Goal: Task Accomplishment & Management: Complete application form

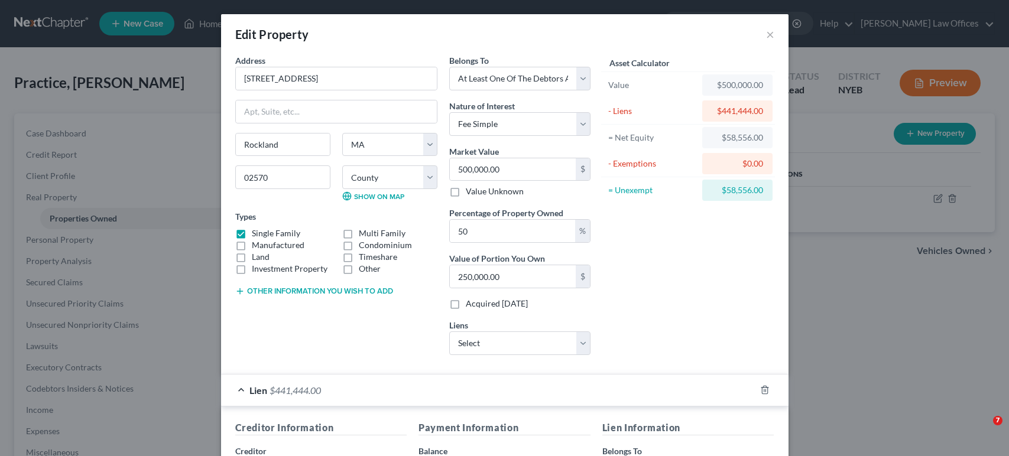
select select "22"
select select "3"
select select "0"
select select "3"
select select "0"
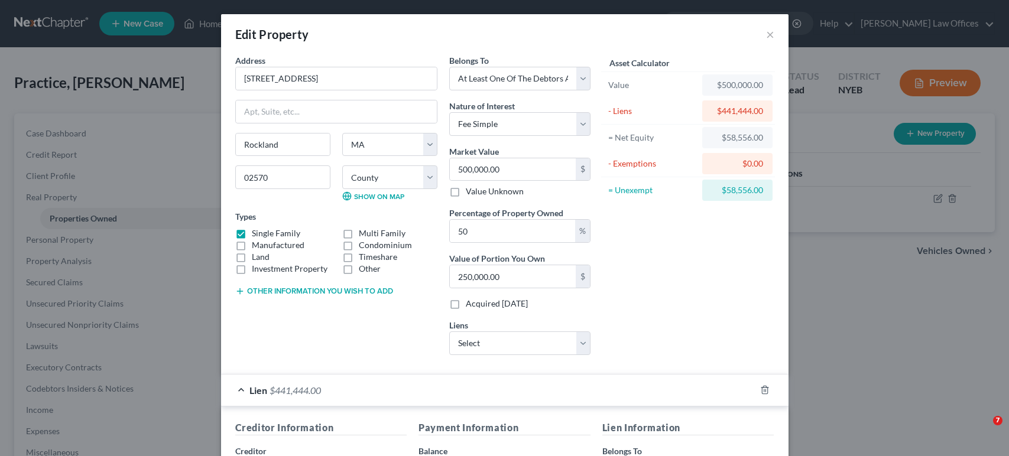
select select "4"
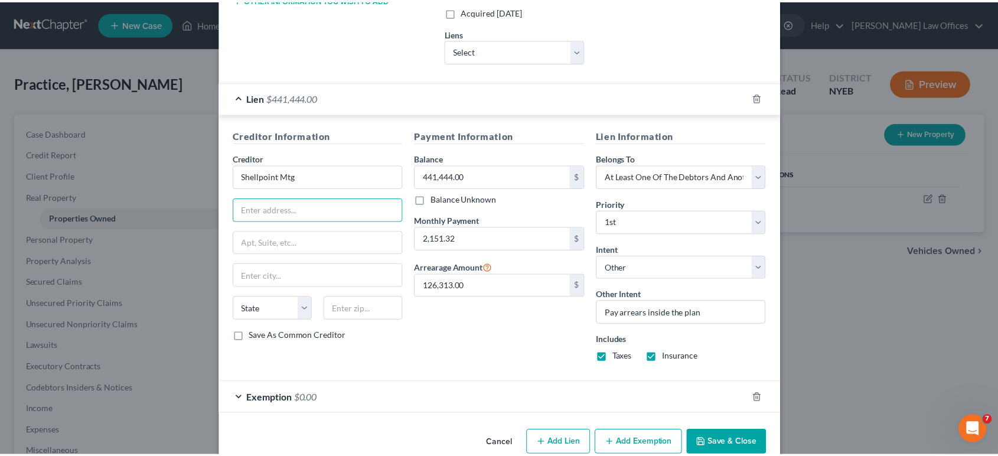
scroll to position [313, 0]
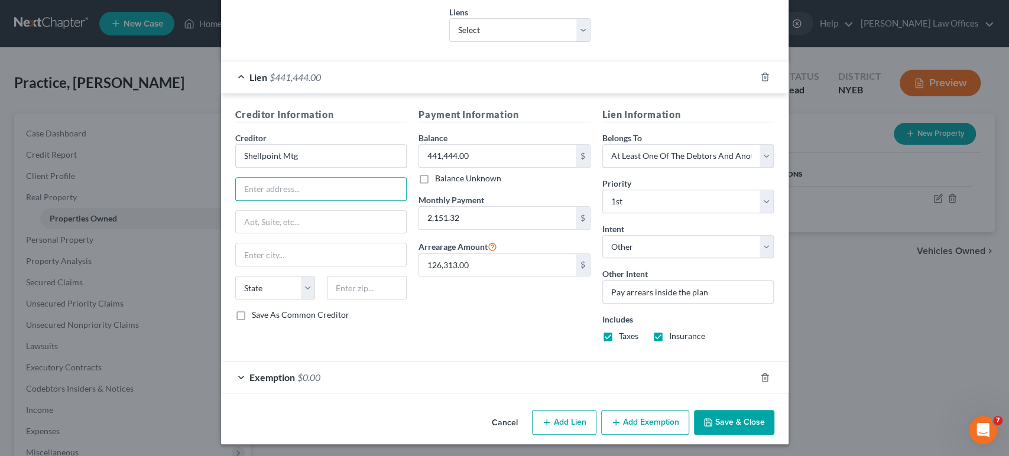
click at [733, 419] on button "Save & Close" at bounding box center [734, 422] width 80 height 25
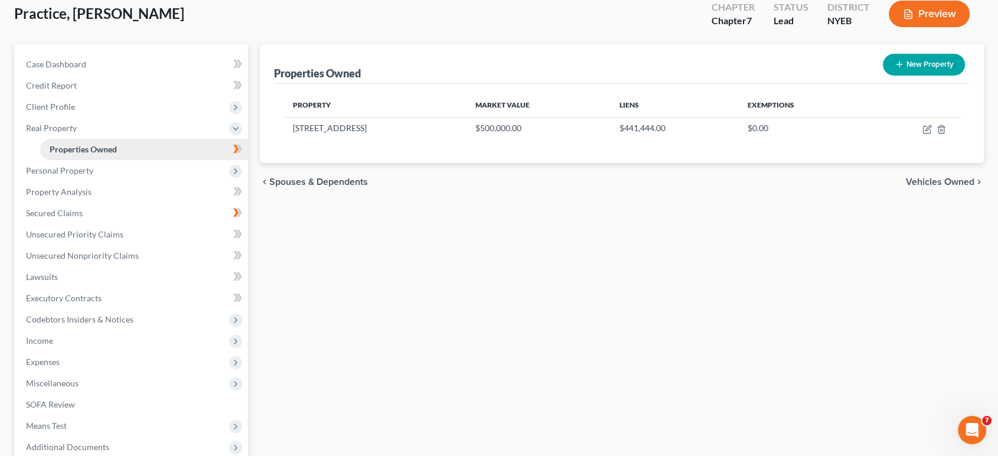
scroll to position [0, 0]
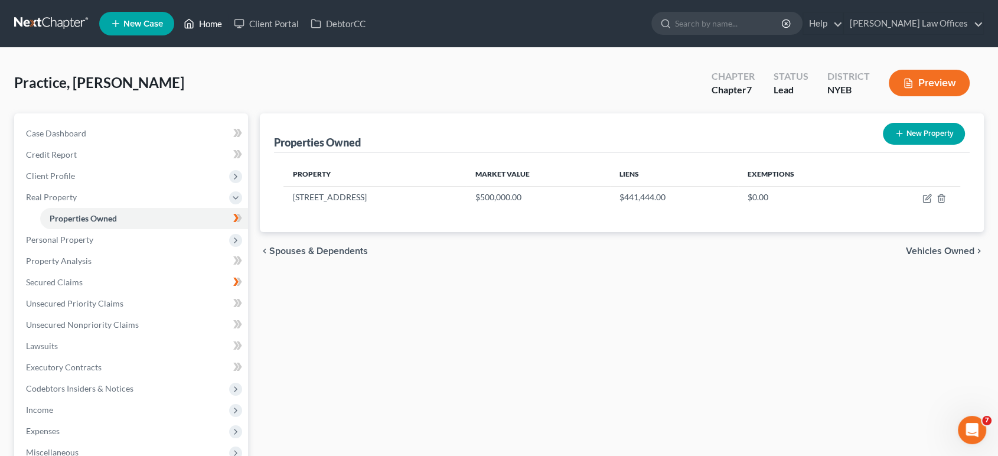
click at [211, 23] on link "Home" at bounding box center [203, 23] width 50 height 21
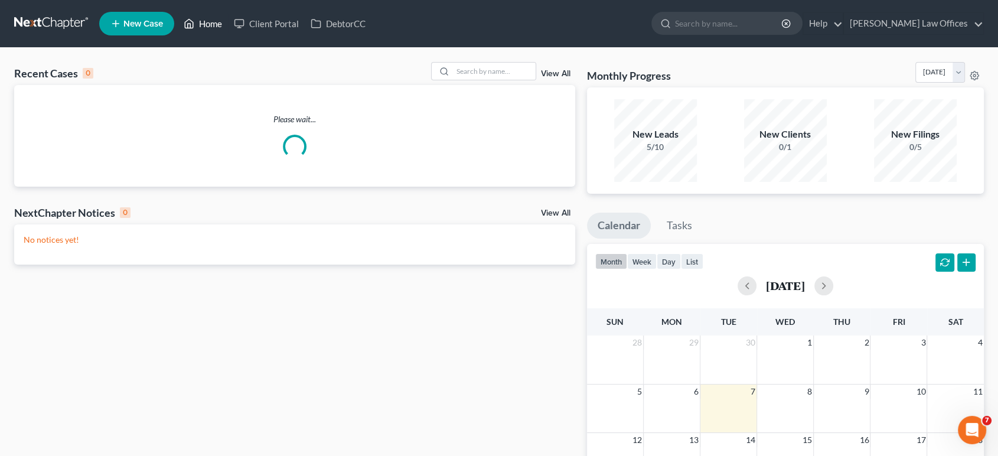
click at [207, 24] on link "Home" at bounding box center [203, 23] width 50 height 21
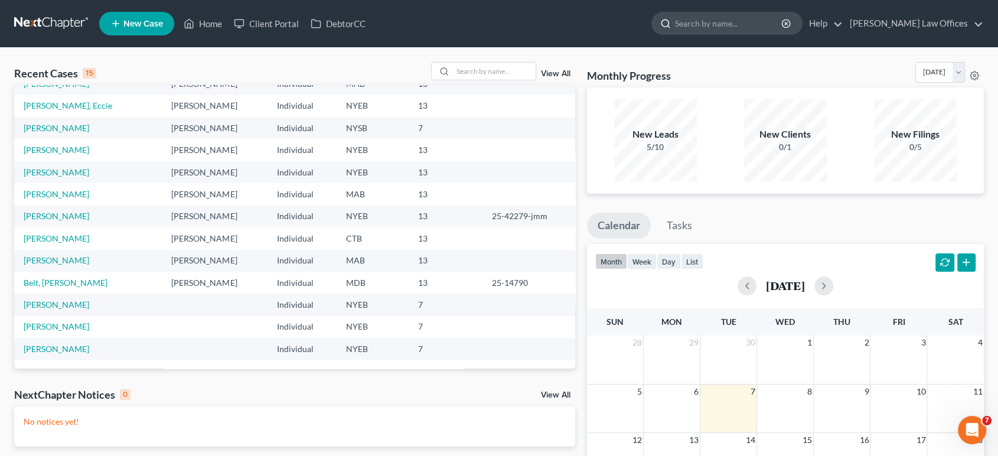
click at [770, 22] on input "search" at bounding box center [729, 23] width 108 height 22
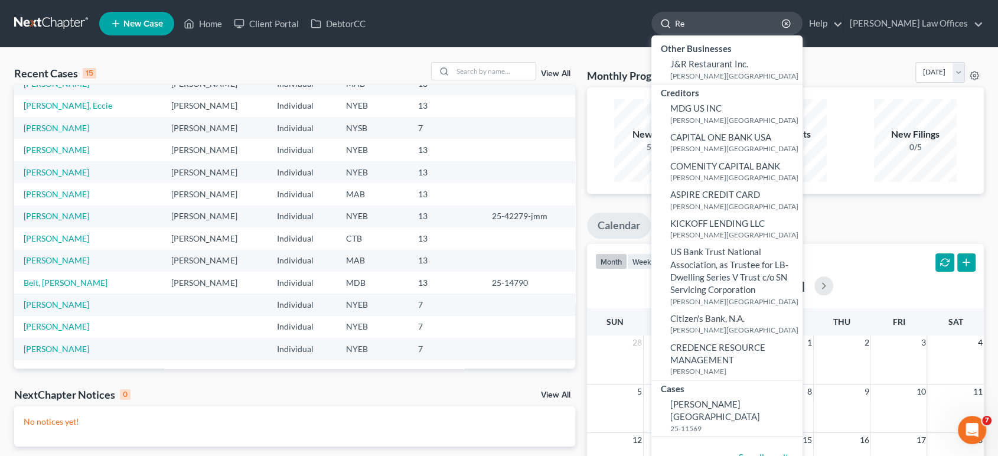
type input "R"
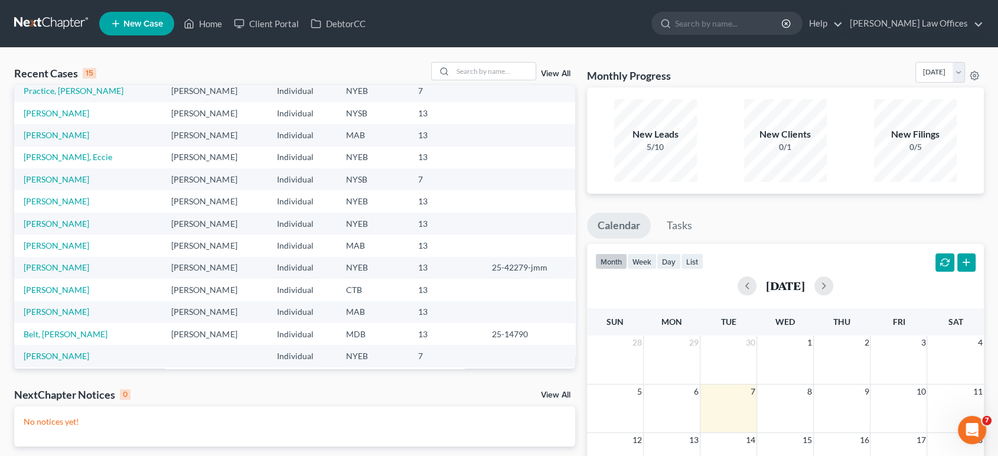
scroll to position [66, 0]
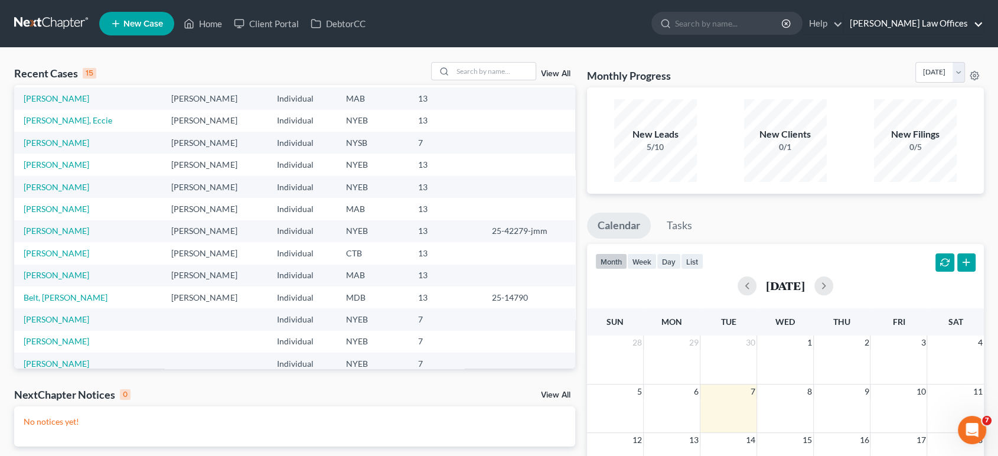
click at [977, 22] on link "Treanor Law Offices" at bounding box center [913, 23] width 139 height 21
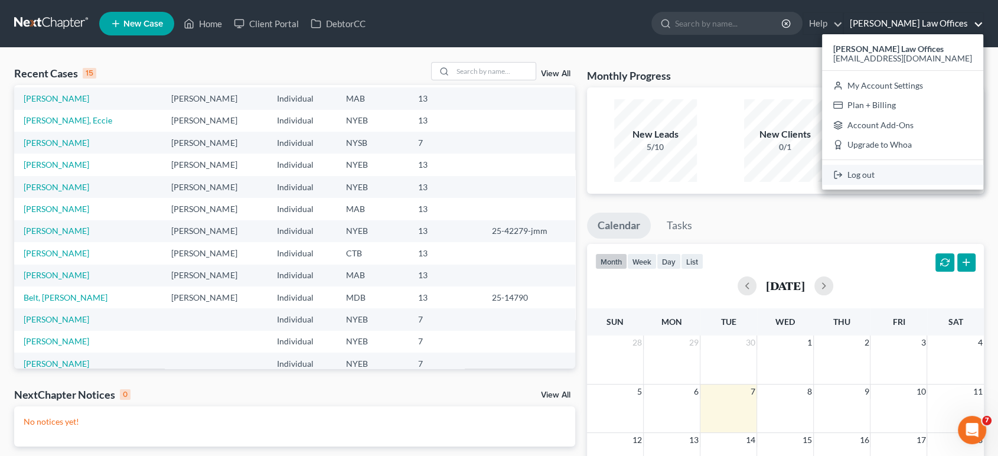
click at [912, 179] on link "Log out" at bounding box center [902, 175] width 161 height 20
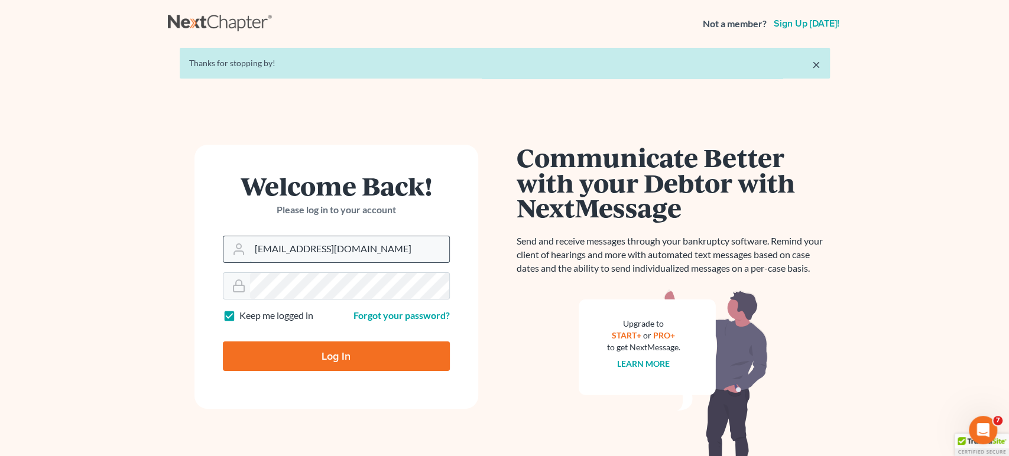
drag, startPoint x: 350, startPoint y: 249, endPoint x: 323, endPoint y: 250, distance: 27.2
click at [318, 249] on input "[EMAIL_ADDRESS][DOMAIN_NAME]" at bounding box center [349, 249] width 199 height 26
type input "[EMAIL_ADDRESS][DOMAIN_NAME]"
click at [337, 352] on input "Log In" at bounding box center [336, 356] width 227 height 30
type input "Thinking..."
